Goal: Information Seeking & Learning: Learn about a topic

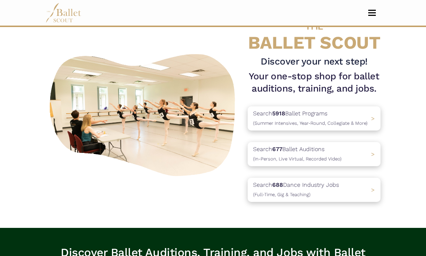
scroll to position [28, 0]
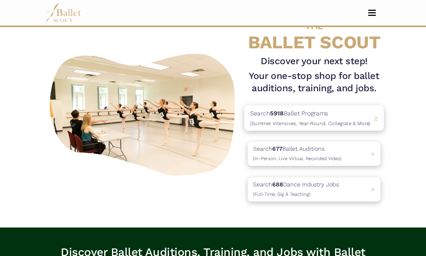
click at [365, 118] on p "Search 5918 Ballet Programs (Summer Intensives, Year-Round, Collegiate & More)" at bounding box center [310, 117] width 120 height 19
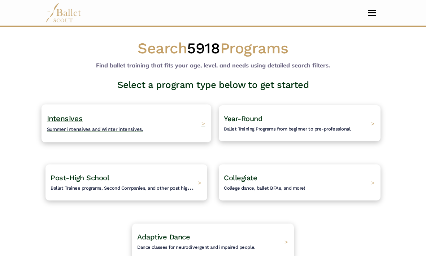
click at [58, 122] on span "Intensives" at bounding box center [65, 118] width 36 height 9
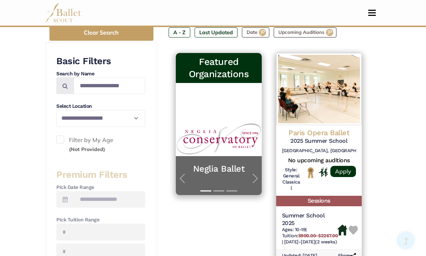
scroll to position [141, 0]
click at [65, 119] on select "**********" at bounding box center [100, 118] width 89 height 17
select select "**"
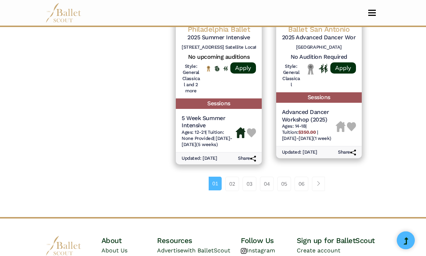
scroll to position [1161, 0]
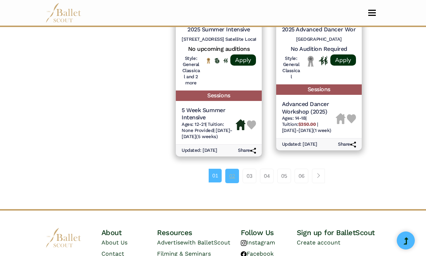
click at [238, 178] on link "02" at bounding box center [232, 176] width 14 height 14
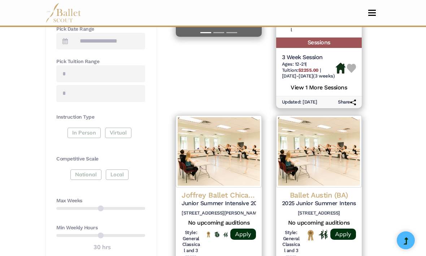
scroll to position [299, 0]
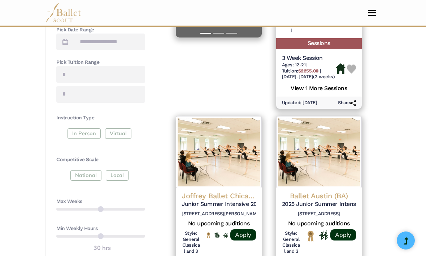
click at [111, 175] on div "National Local" at bounding box center [100, 176] width 89 height 13
click at [118, 166] on div "Competitive Scale National Local" at bounding box center [100, 169] width 89 height 27
click at [113, 170] on div "National Local" at bounding box center [100, 176] width 89 height 13
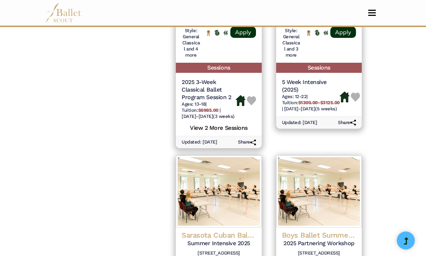
scroll to position [979, 0]
